Goal: Find specific page/section: Find specific page/section

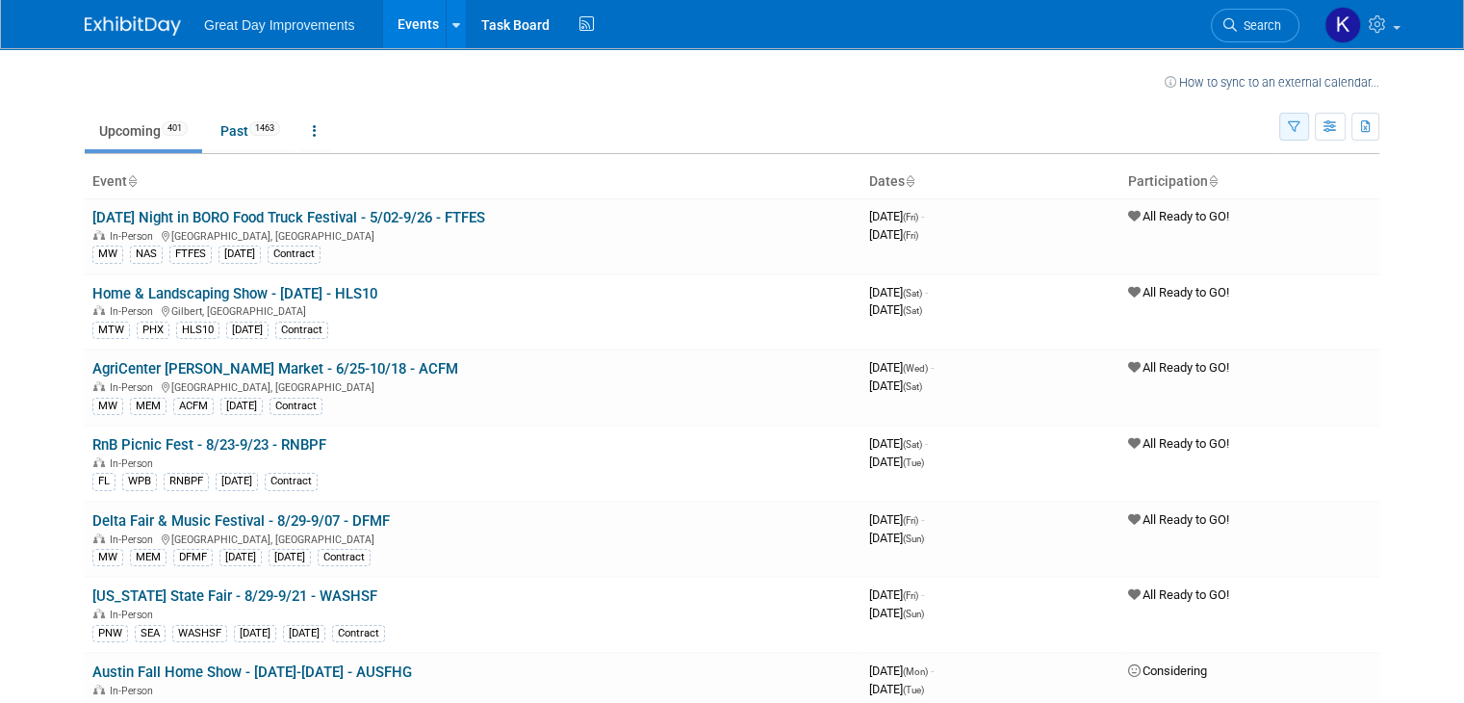
click at [1305, 137] on button "button" at bounding box center [1294, 127] width 30 height 28
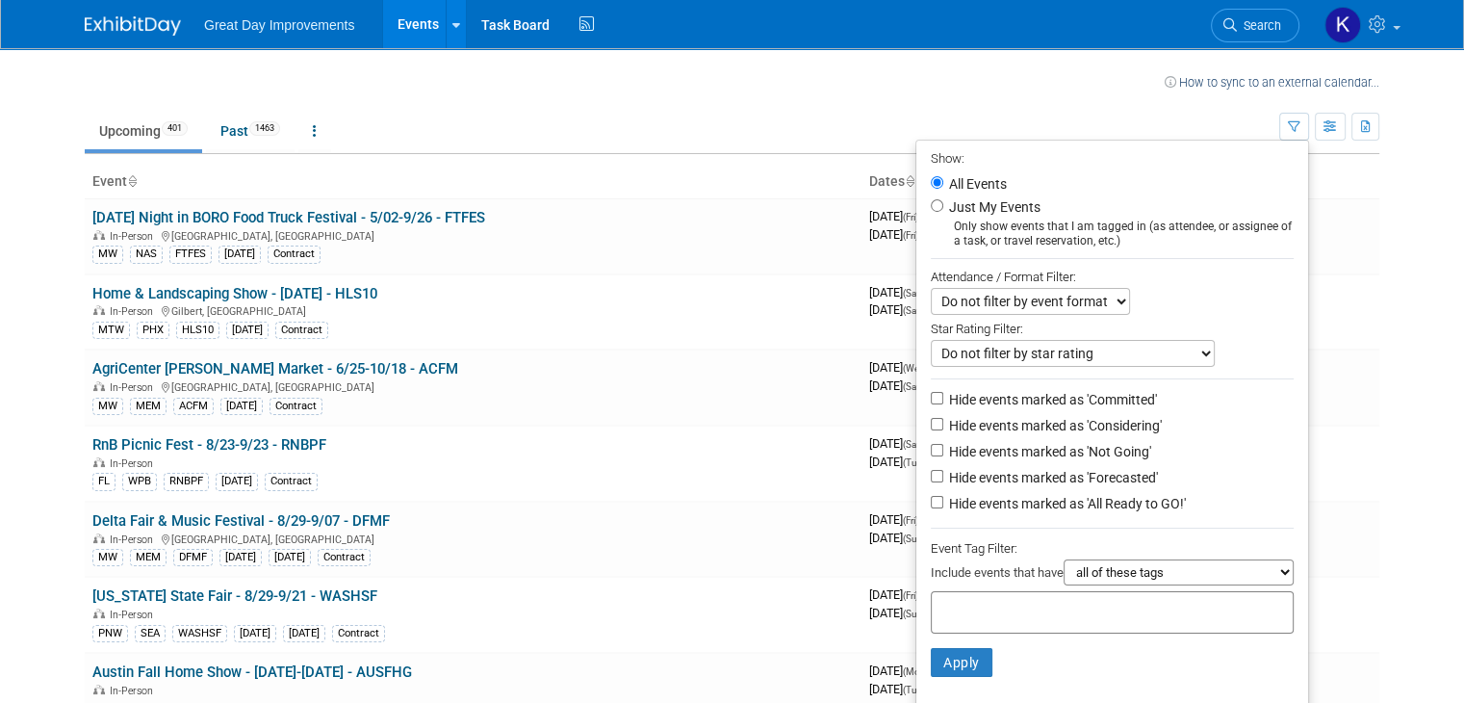
click at [1012, 602] on input "text" at bounding box center [1017, 609] width 154 height 19
type input "gc"
click at [969, 672] on div "GC" at bounding box center [1075, 674] width 270 height 27
type input "GC"
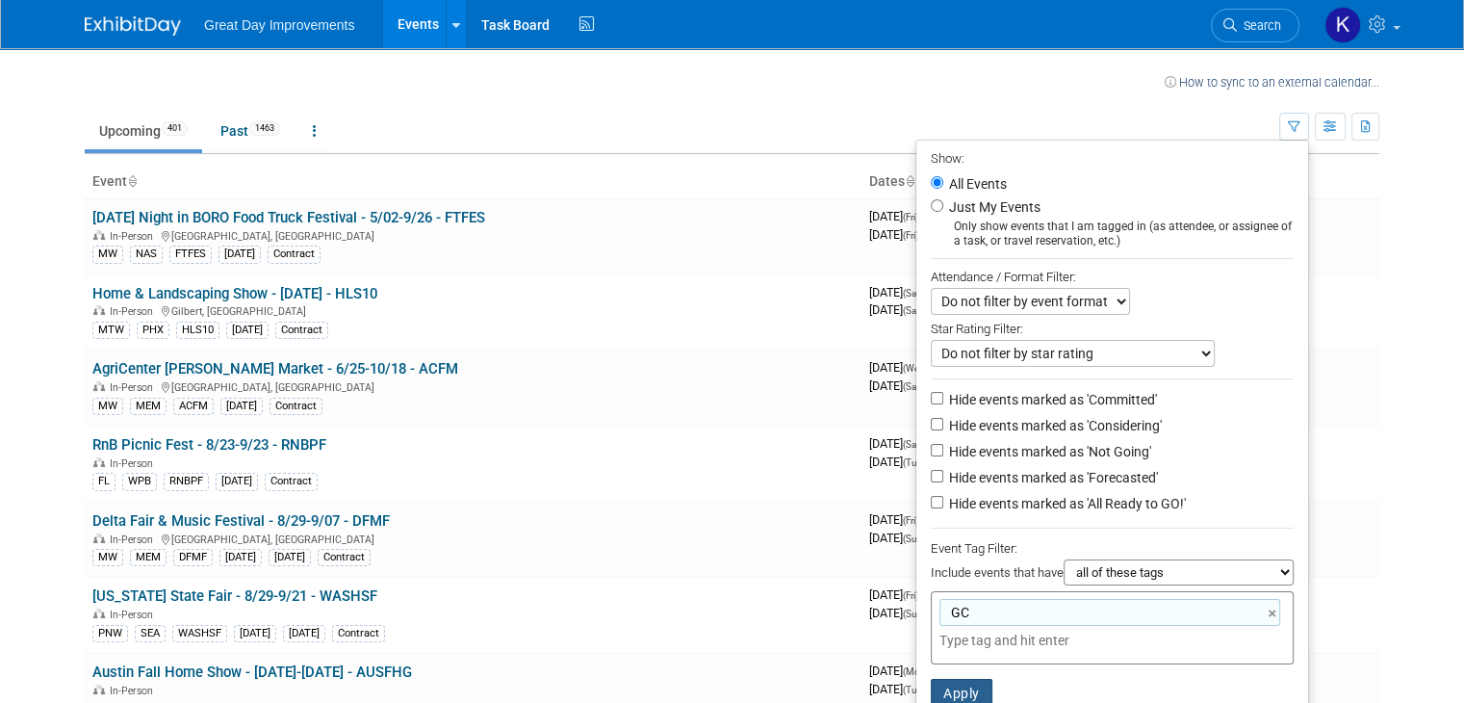
click at [977, 690] on button "Apply" at bounding box center [962, 693] width 62 height 29
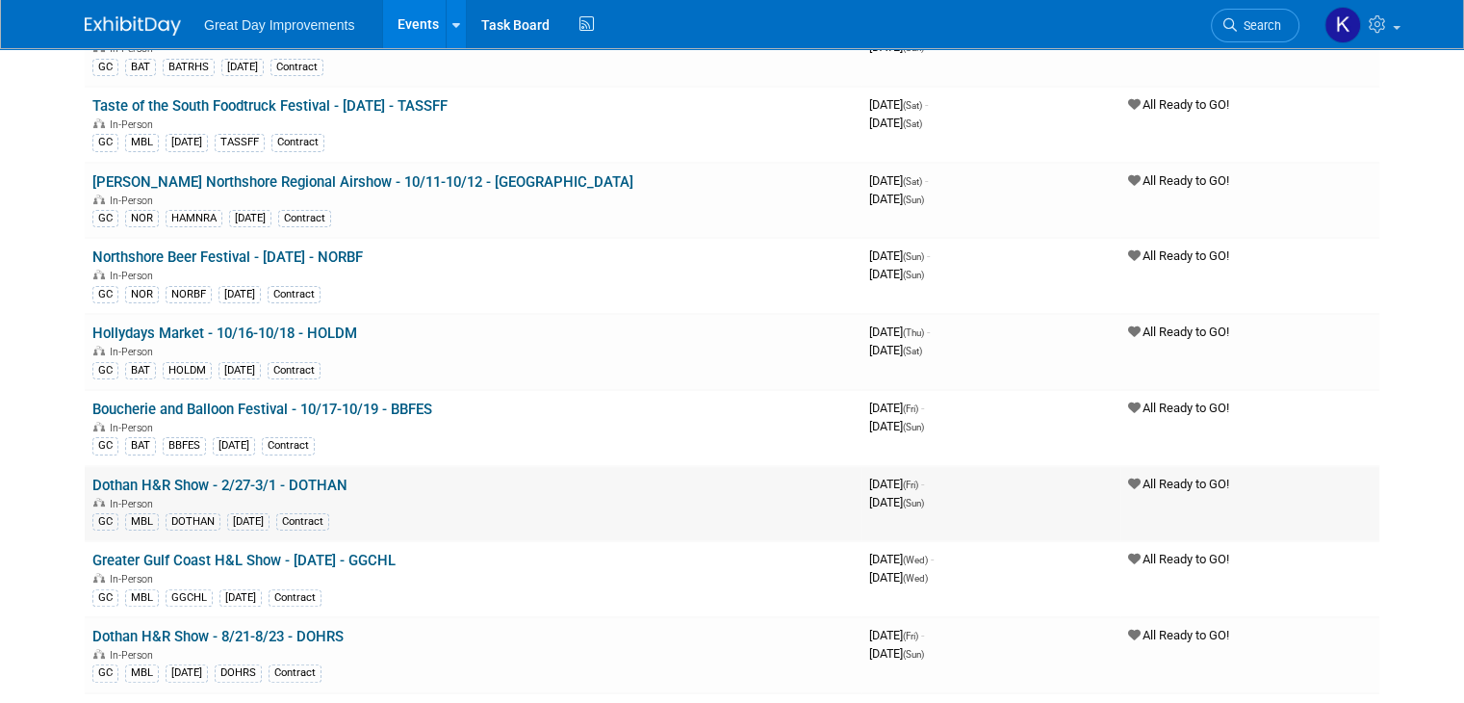
scroll to position [385, 0]
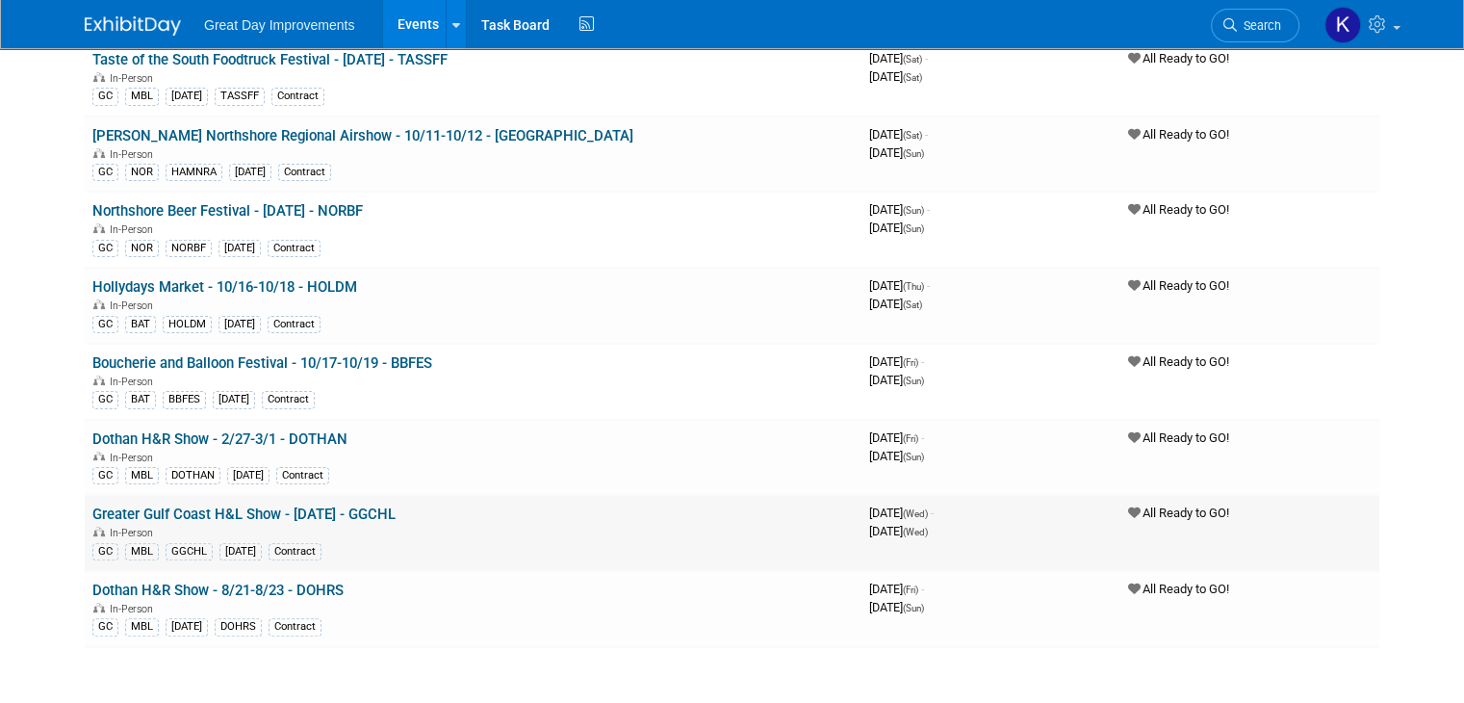
click at [179, 509] on link "Greater Gulf Coast H&L Show - [DATE] - GGCHL" at bounding box center [243, 513] width 303 height 17
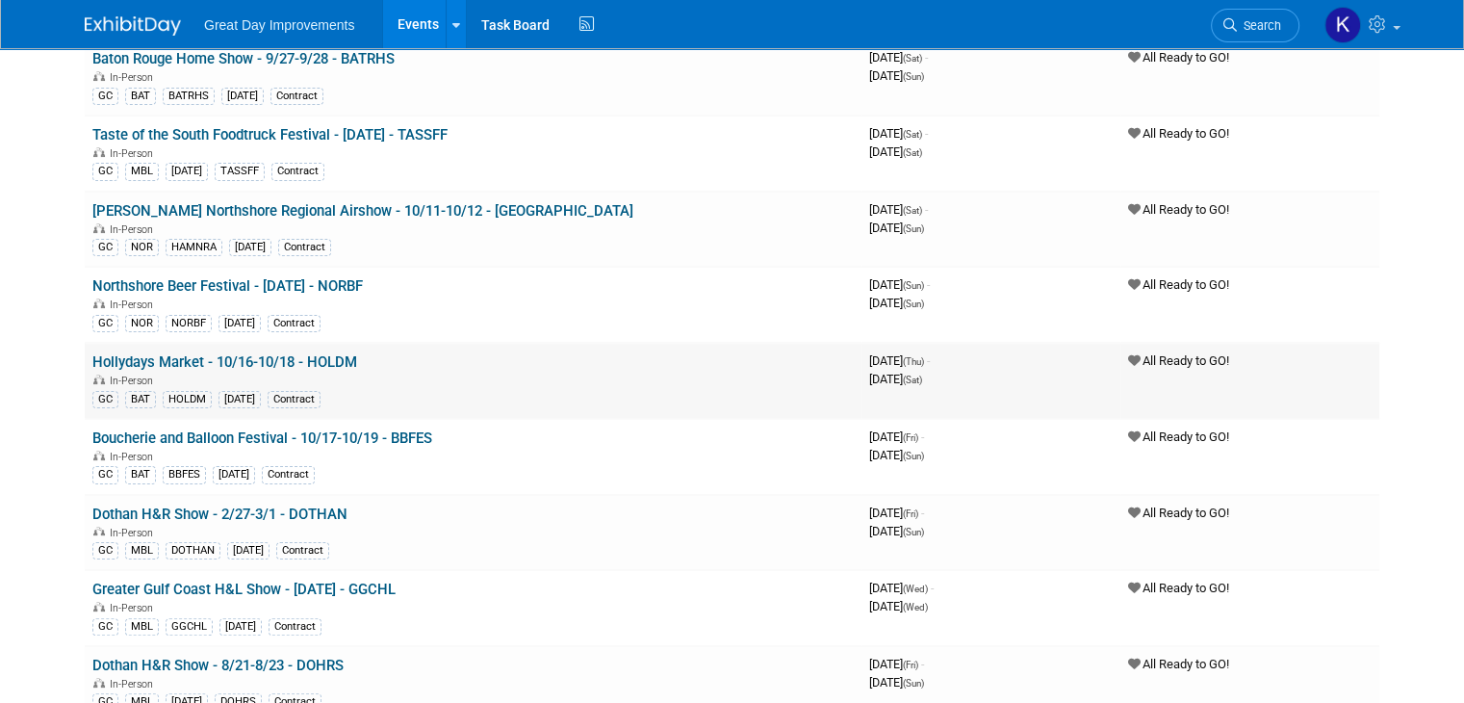
scroll to position [0, 0]
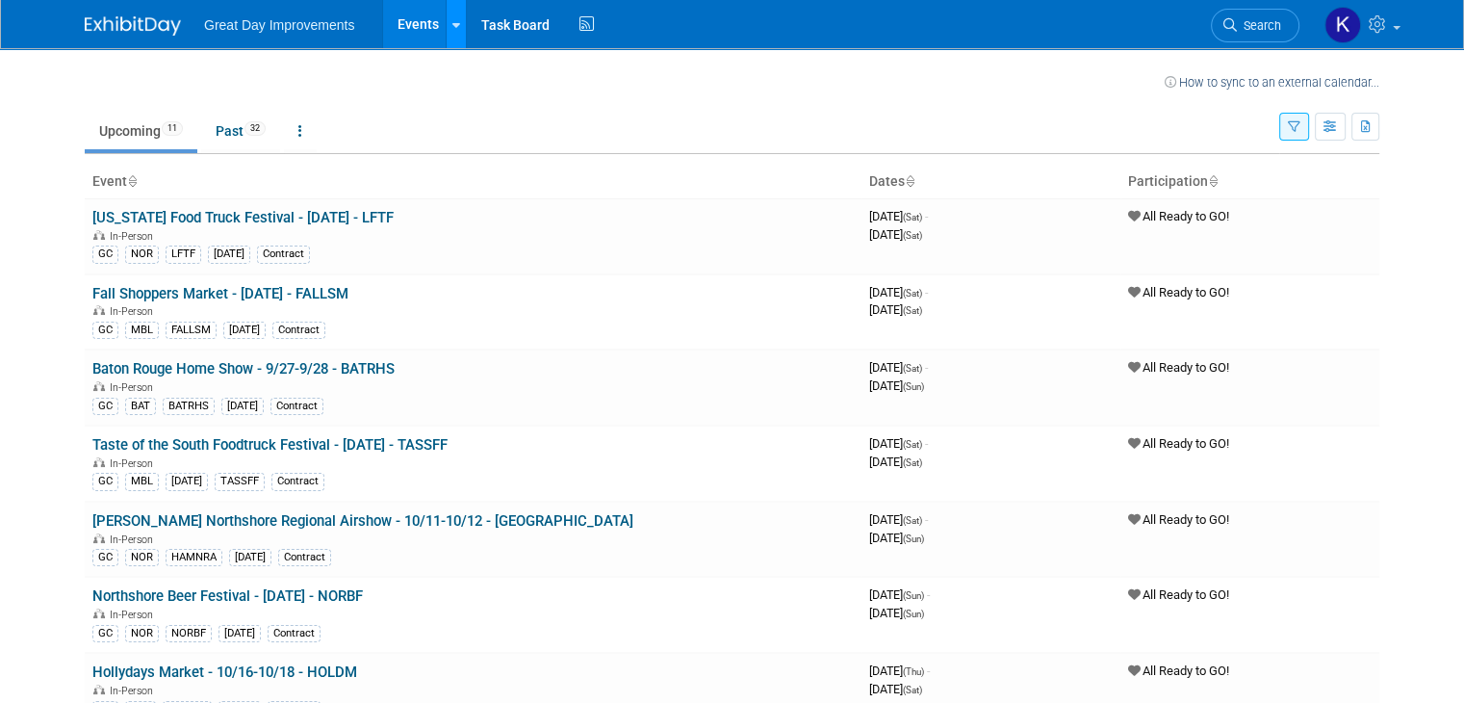
click at [446, 27] on link at bounding box center [456, 24] width 20 height 48
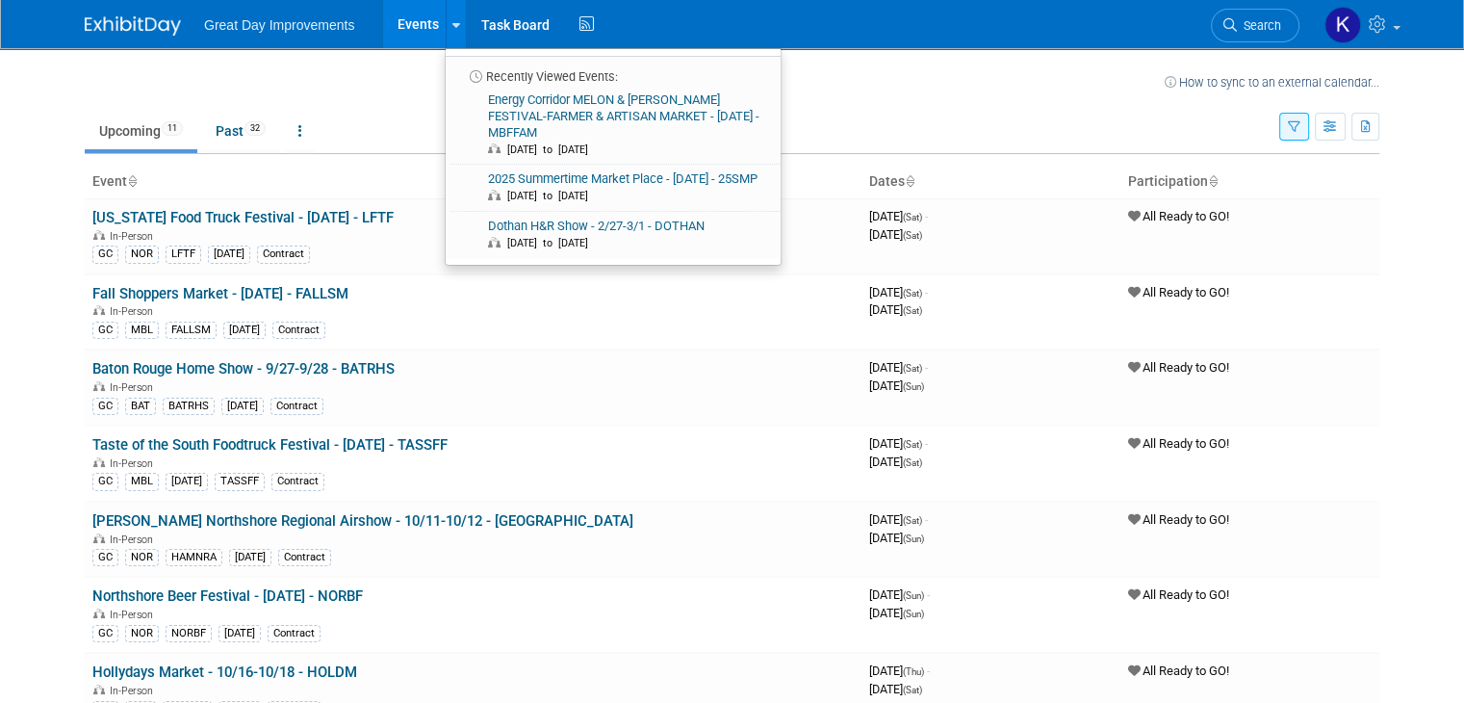
click at [406, 102] on td "Upcoming 11 Past 32 All Events 43 Past and Upcoming Grouped Annually Events gro…" at bounding box center [682, 122] width 1195 height 63
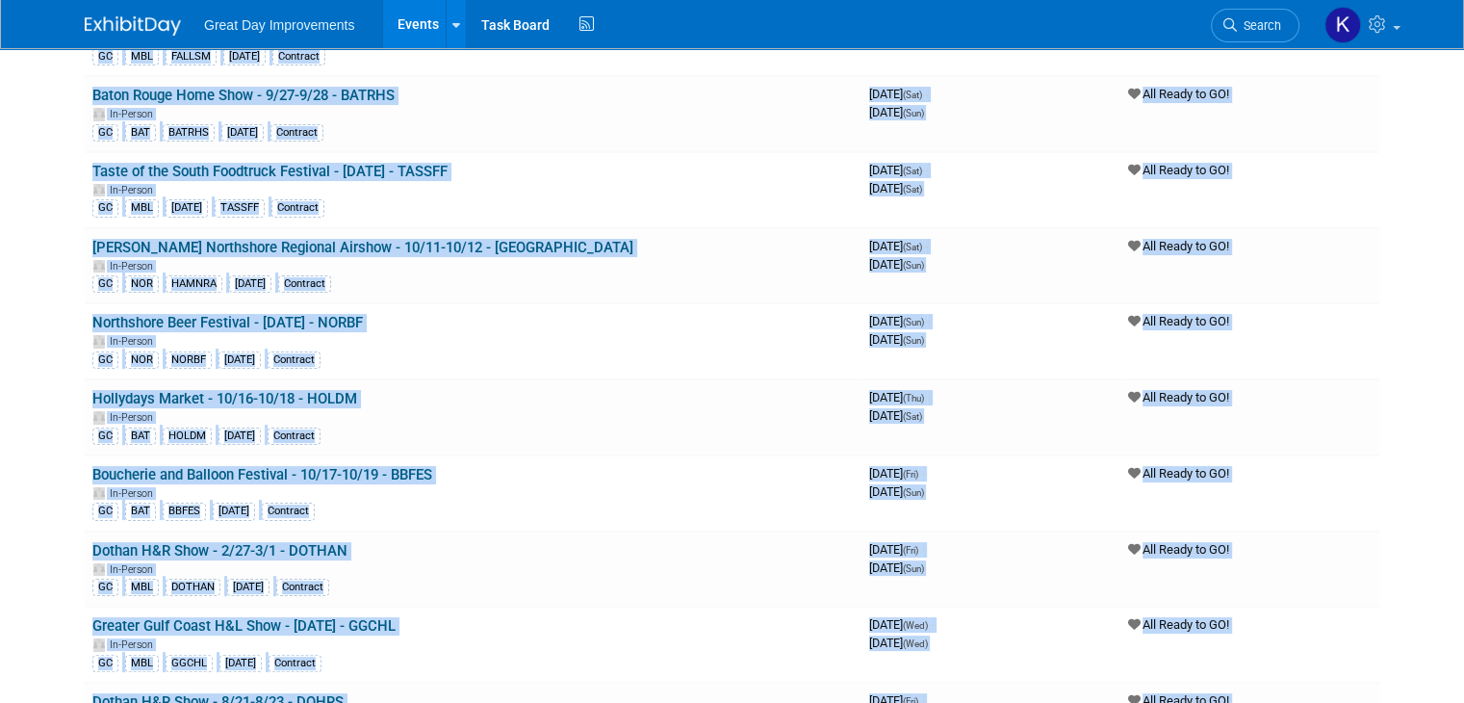
scroll to position [549, 0]
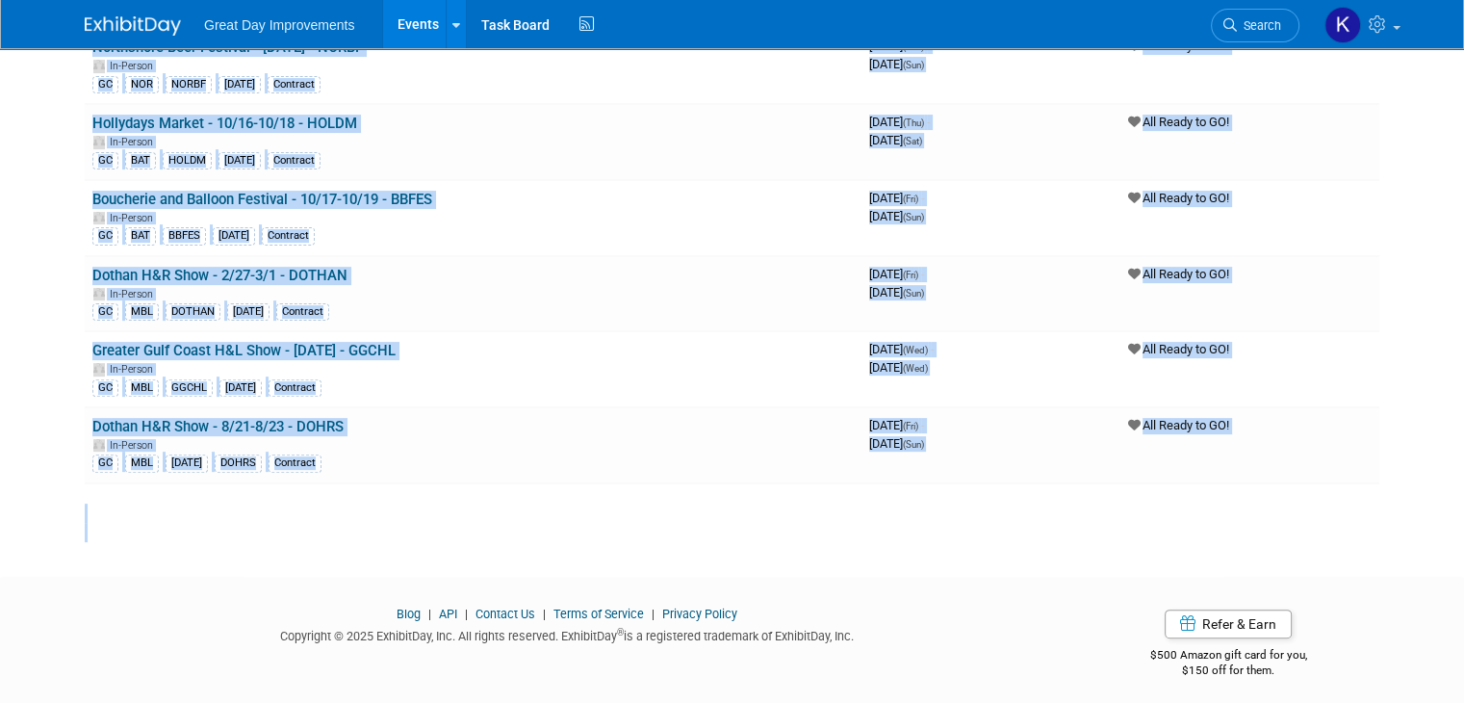
drag, startPoint x: 58, startPoint y: 217, endPoint x: 831, endPoint y: 589, distance: 858.1
copy body "Event Dates Participation Louisiana Food Truck Festival - 9/6/25 - LFTF In-Pers…"
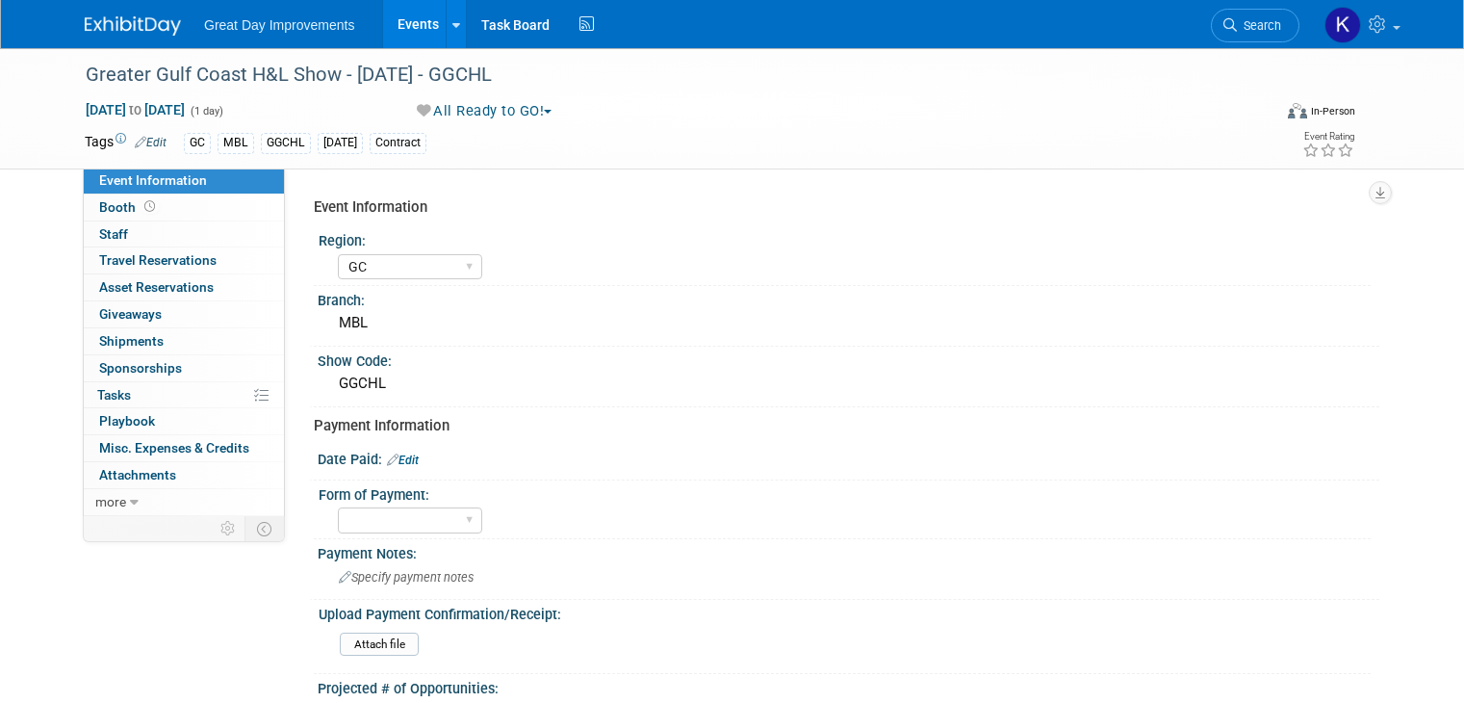
select select "GC"
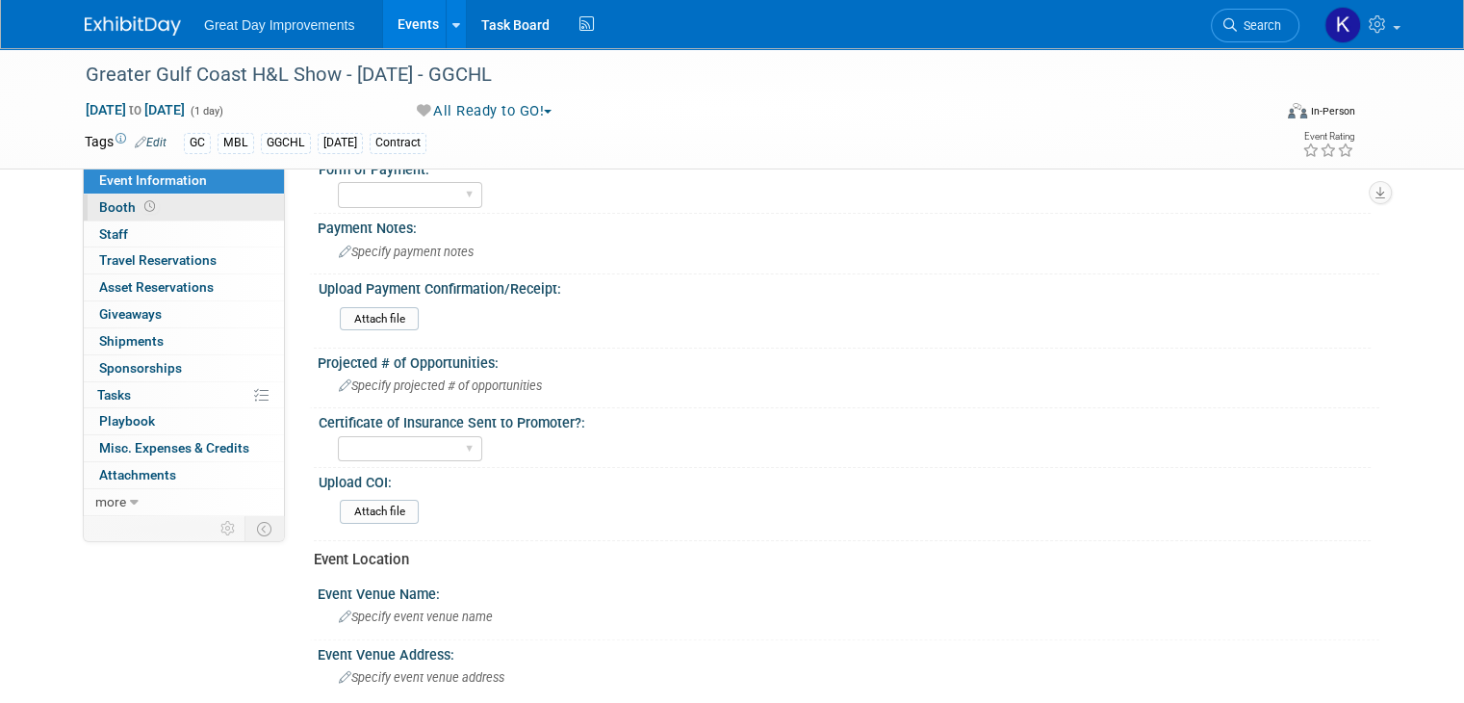
scroll to position [247, 0]
